Goal: Transaction & Acquisition: Purchase product/service

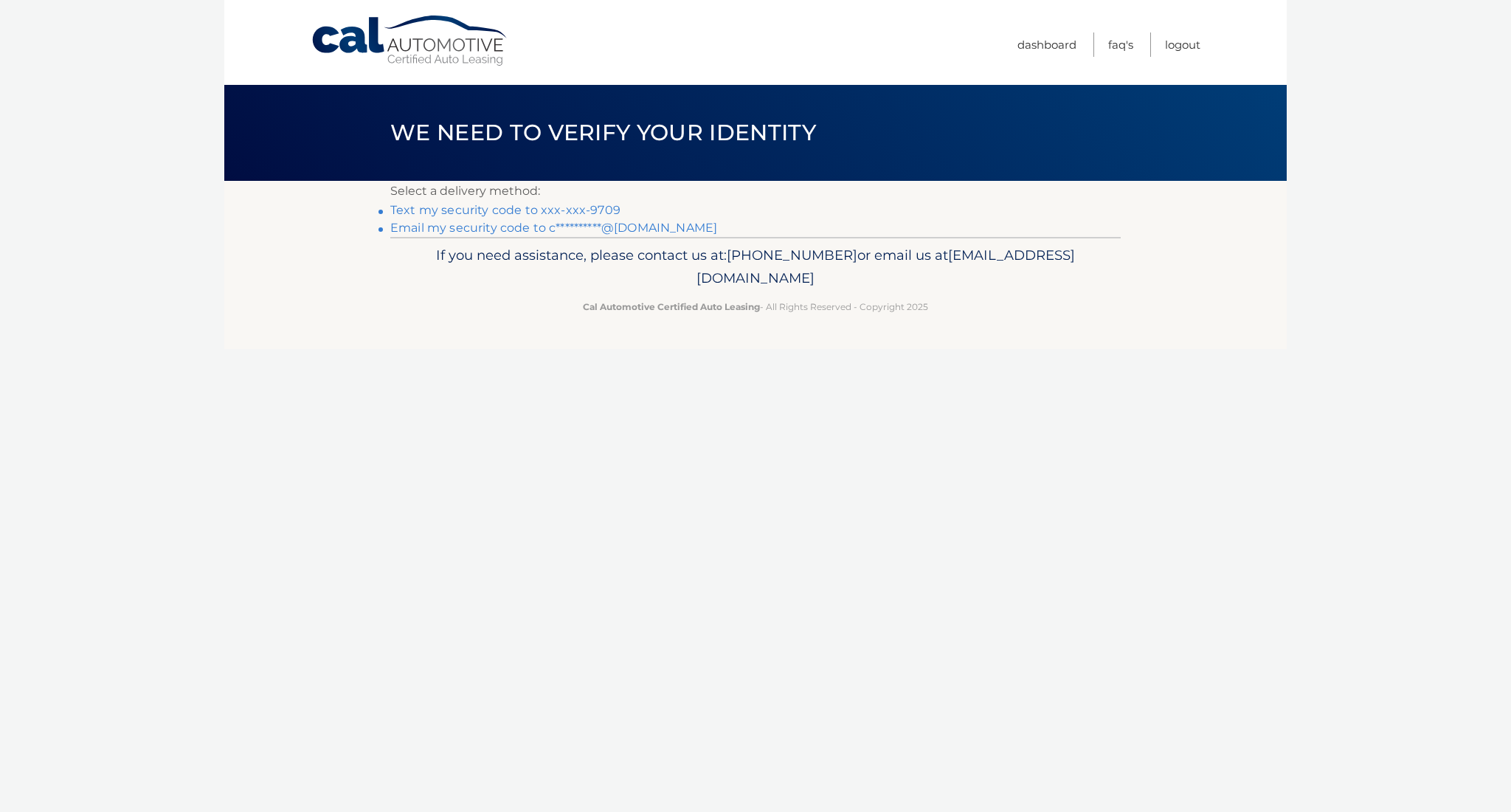
click at [449, 210] on link "Text my security code to xxx-xxx-9709" at bounding box center [505, 209] width 231 height 14
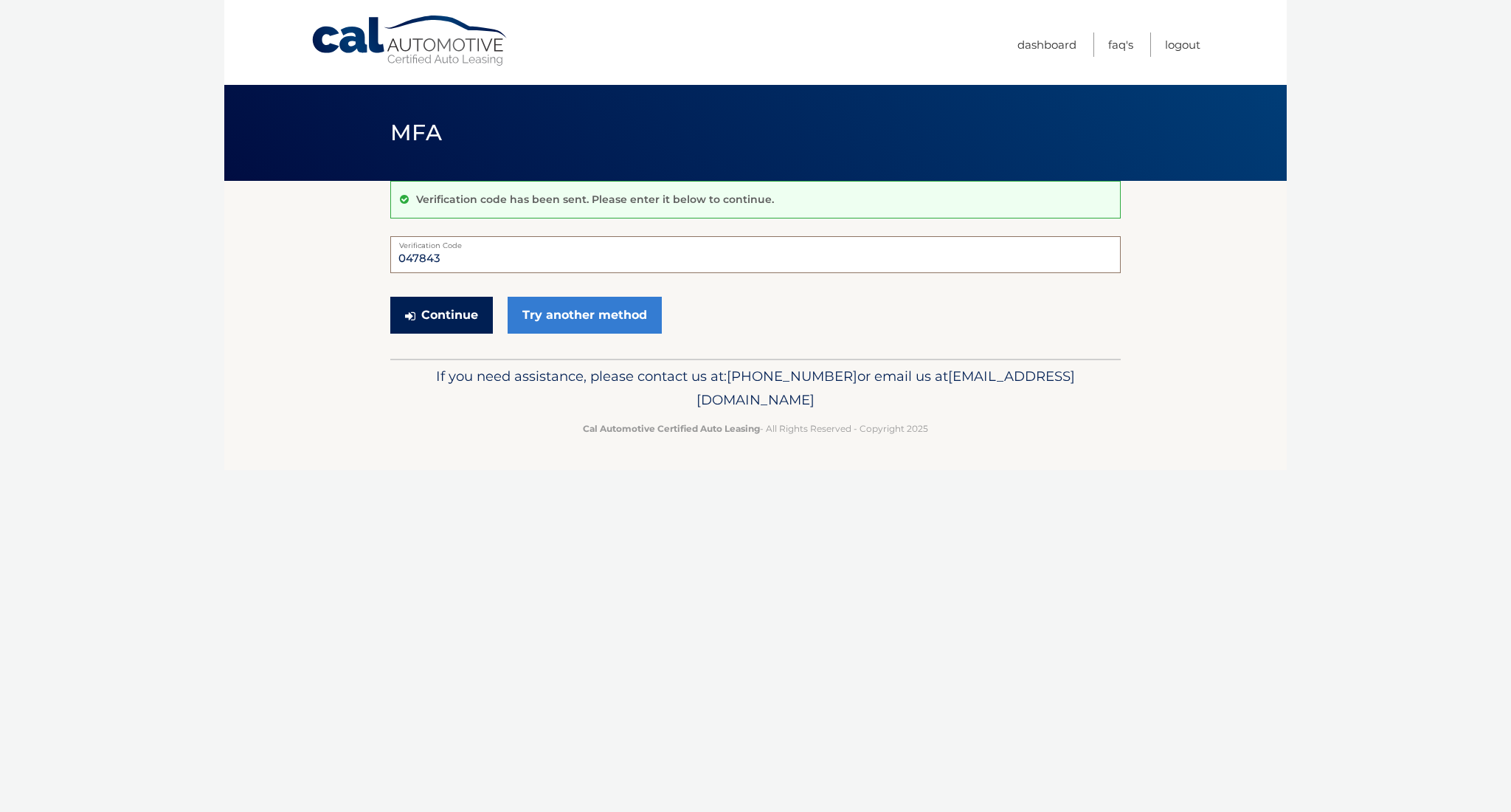
type input "047843"
click at [430, 308] on button "Continue" at bounding box center [441, 315] width 103 height 37
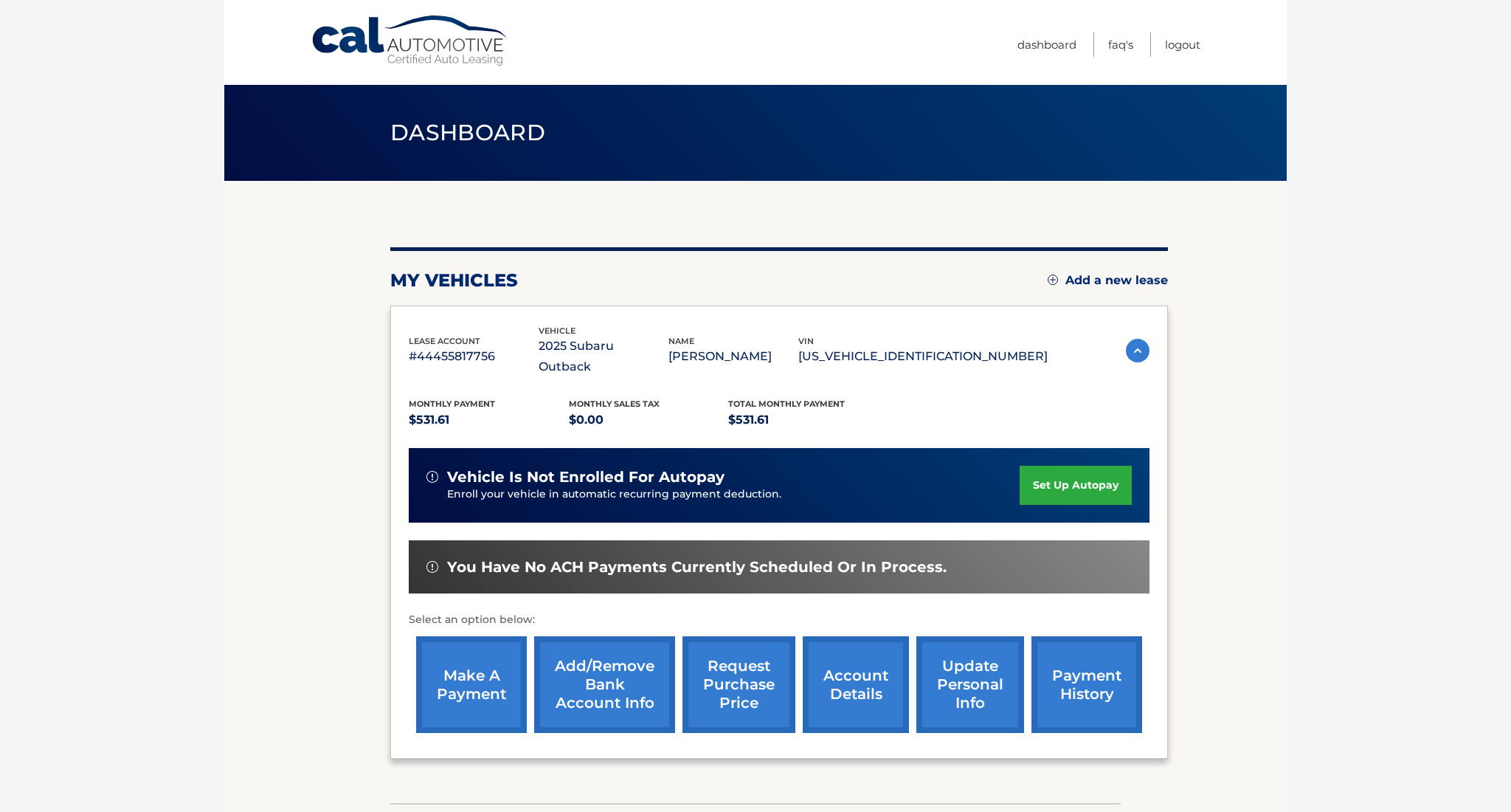
click at [460, 648] on link "make a payment" at bounding box center [471, 684] width 111 height 97
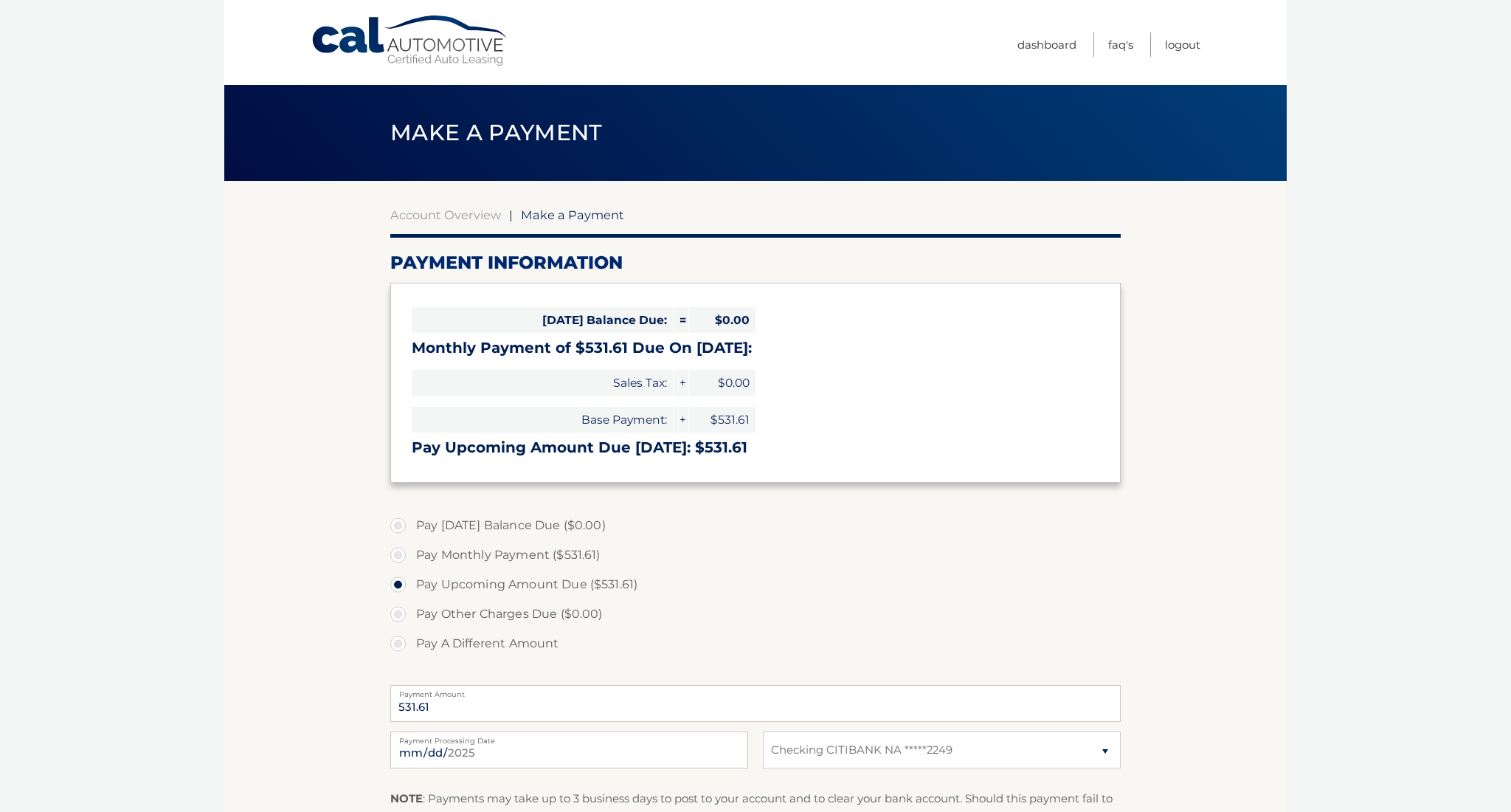
select select "YWQxOTI3NmMtZjFkMC00MDk3LWJiMTgtNjUyMDNiN2RlOWY1"
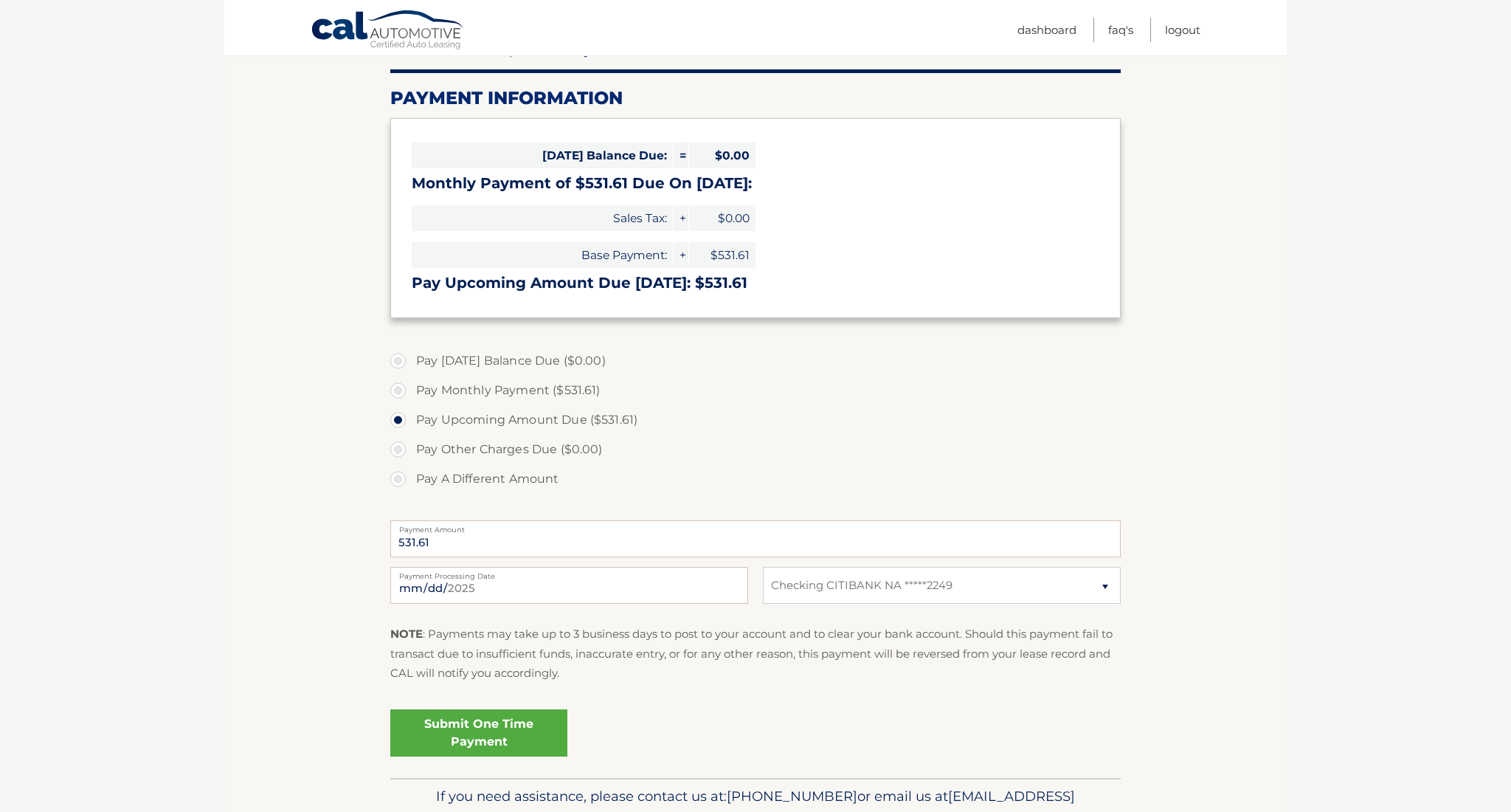
scroll to position [165, 0]
click at [500, 721] on link "Submit One Time Payment" at bounding box center [479, 732] width 177 height 48
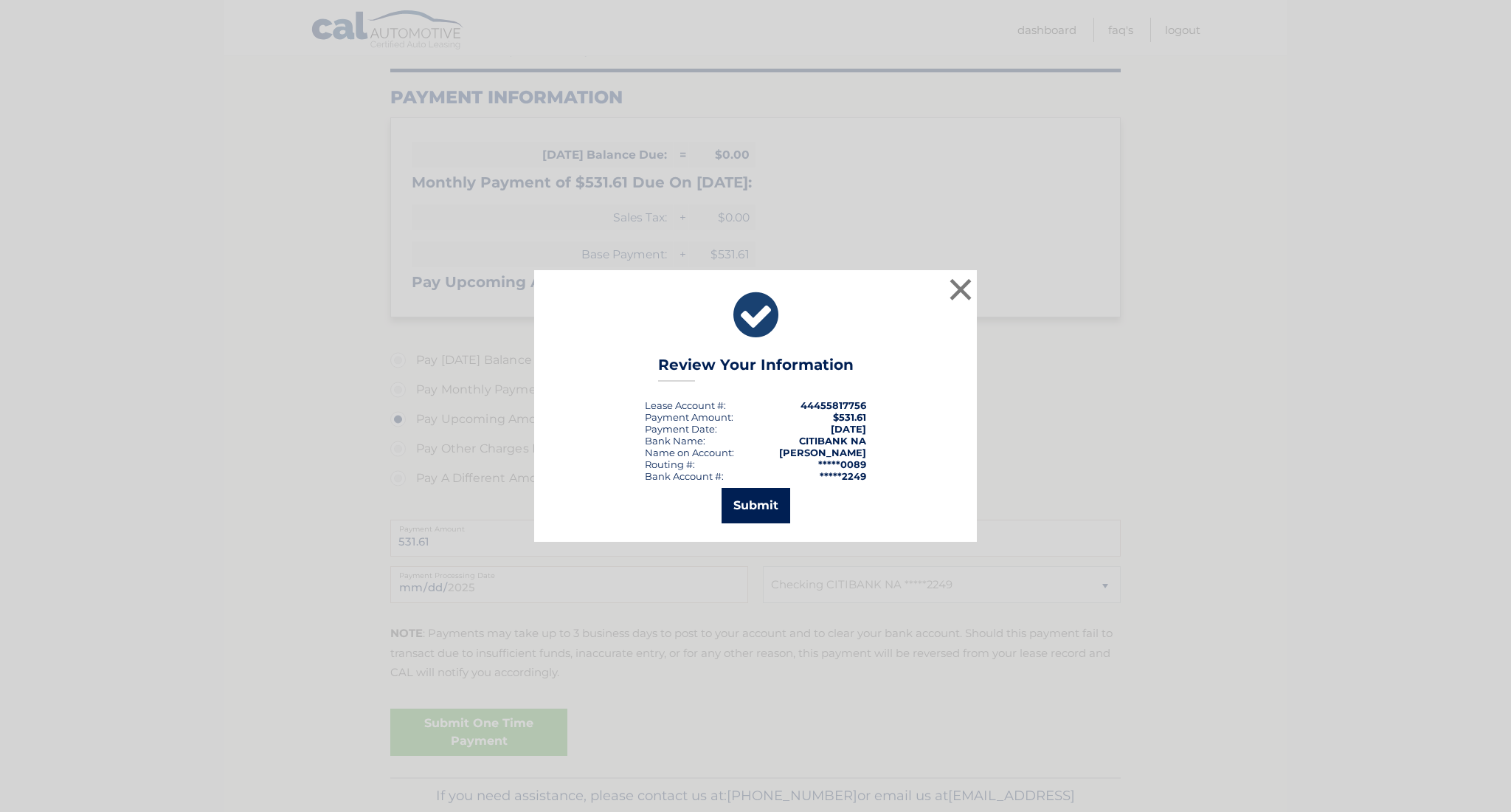
click at [746, 505] on button "Submit" at bounding box center [756, 506] width 69 height 35
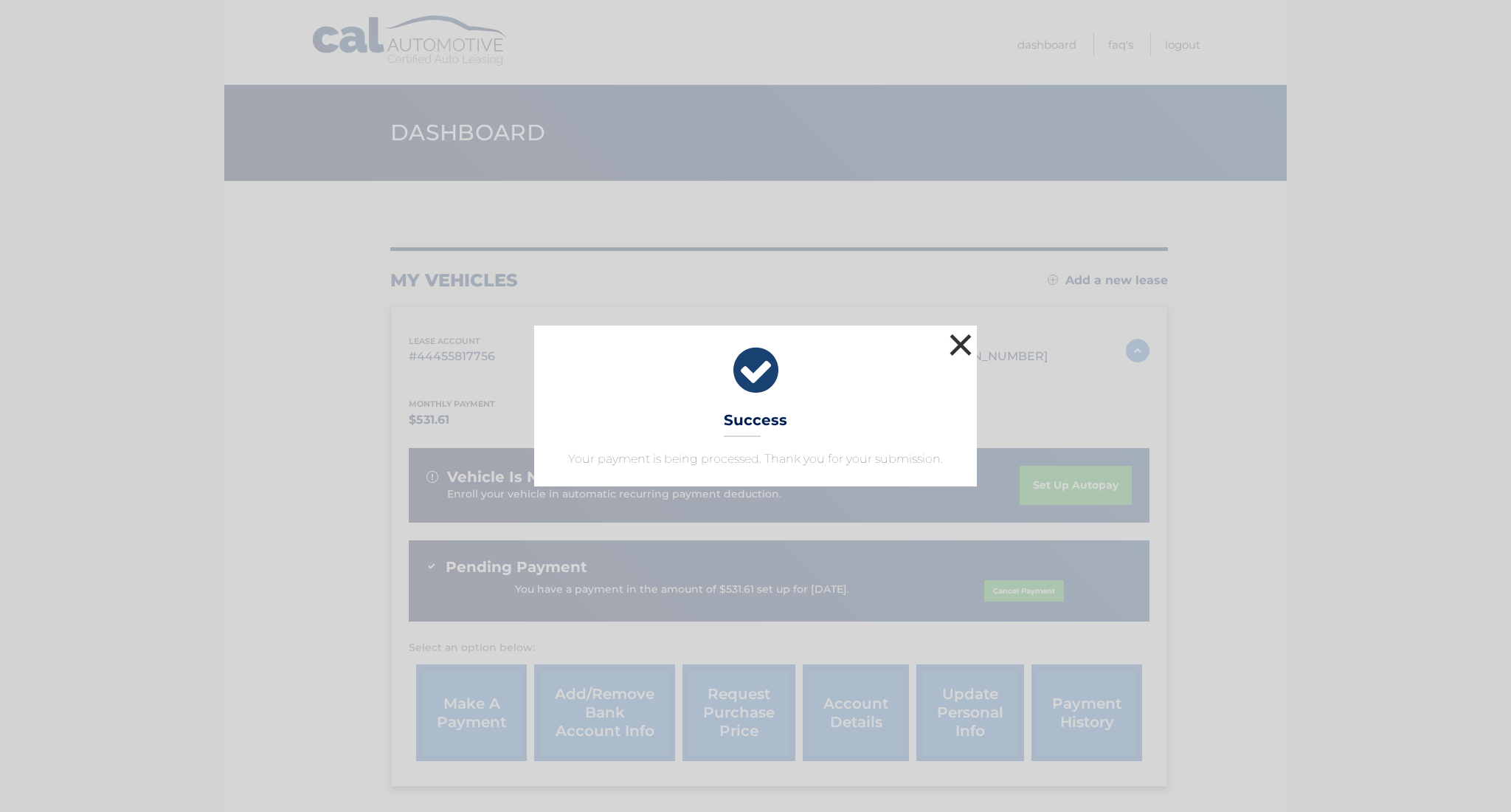
click at [967, 343] on button "×" at bounding box center [960, 344] width 30 height 30
